Goal: Information Seeking & Learning: Learn about a topic

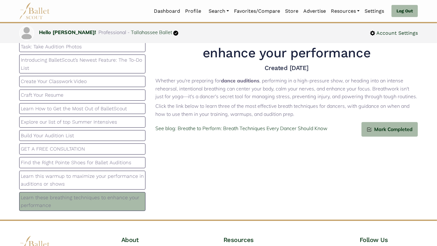
click at [90, 178] on p "Learn this warmup to maximize your performance in auditions or shows" at bounding box center [82, 180] width 123 height 16
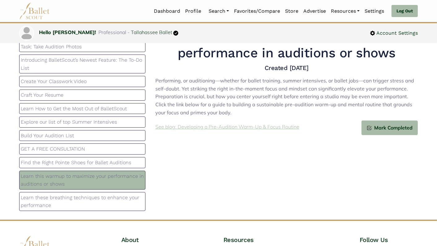
click at [239, 128] on p "See blog: Developing a Pre-Audition Warm-Up & Focus Routine" at bounding box center [227, 127] width 144 height 8
click at [37, 11] on img at bounding box center [34, 10] width 31 height 17
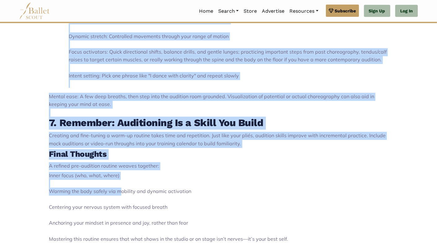
scroll to position [971, 0]
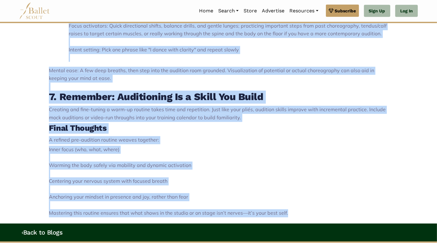
drag, startPoint x: 49, startPoint y: 111, endPoint x: 290, endPoint y: 204, distance: 258.3
copy div "Developing a Pre-Audition or Performance Warm-Up & Focus Routine Performing, or…"
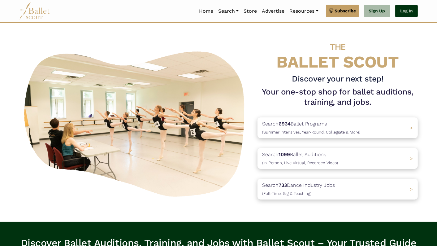
click at [399, 12] on link "Log In" at bounding box center [406, 11] width 23 height 12
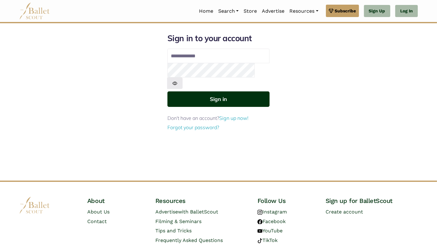
type input "**********"
click at [234, 91] on button "Sign in" at bounding box center [218, 98] width 102 height 15
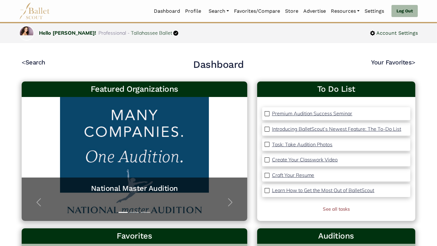
click at [44, 13] on img at bounding box center [34, 10] width 31 height 17
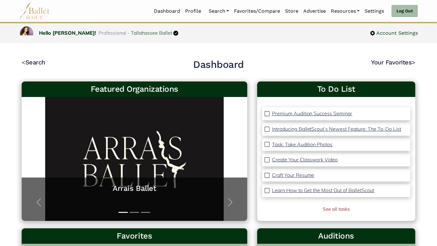
click at [37, 11] on img at bounding box center [34, 10] width 31 height 17
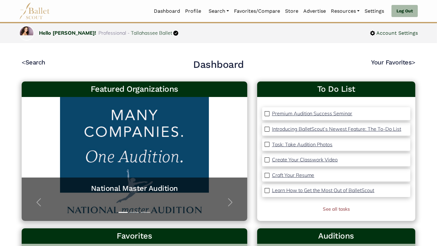
click at [37, 11] on img at bounding box center [34, 10] width 31 height 17
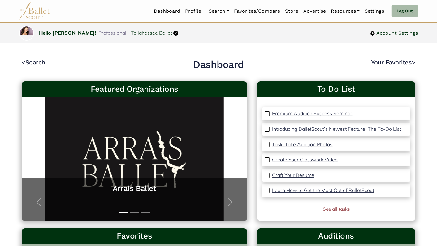
click at [33, 6] on img at bounding box center [34, 10] width 31 height 17
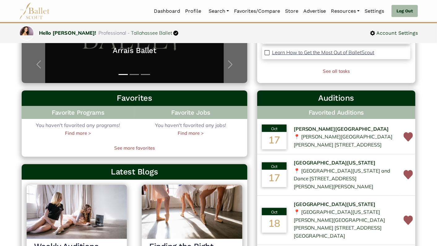
scroll to position [137, 0]
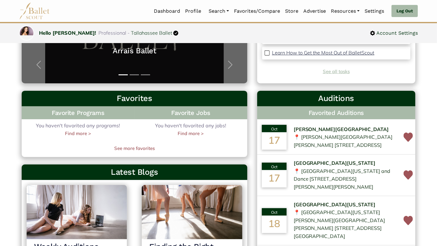
click at [330, 72] on link "See all tasks" at bounding box center [336, 71] width 27 height 6
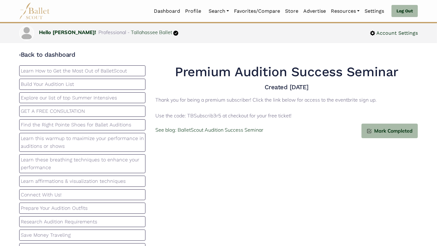
scroll to position [77, 0]
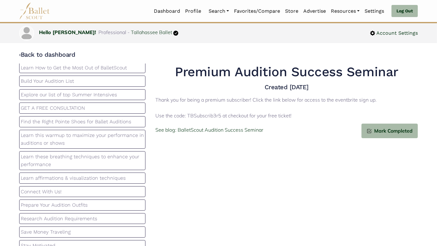
click at [118, 160] on p "Learn these breathing techniques to enhance your performance" at bounding box center [82, 161] width 123 height 16
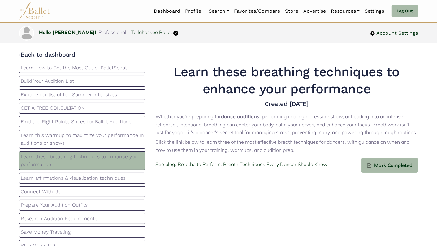
click at [122, 137] on p "Learn this warmup to maximize your performance in auditions or shows" at bounding box center [82, 139] width 123 height 16
